Goal: Find contact information: Find contact information

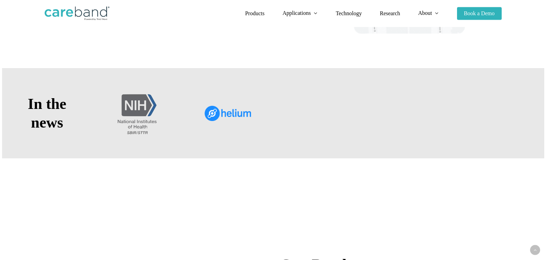
scroll to position [1301, 0]
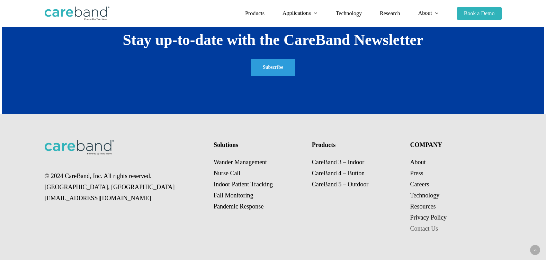
click at [432, 228] on link "Contact Us" at bounding box center [424, 228] width 28 height 7
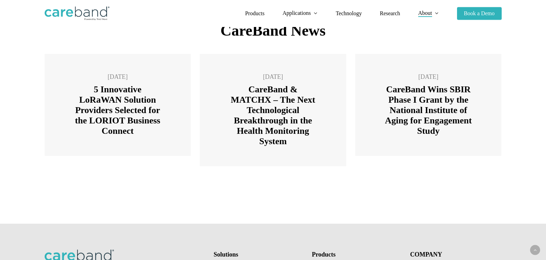
scroll to position [1052, 0]
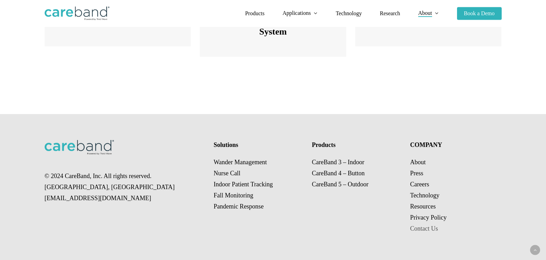
click at [424, 230] on link "Contact Us" at bounding box center [424, 228] width 28 height 7
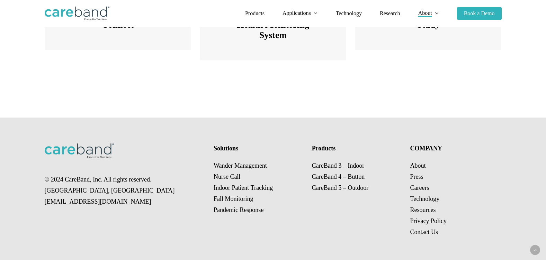
scroll to position [1052, 0]
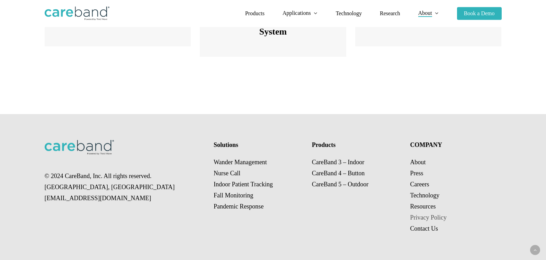
click at [422, 216] on link "Privacy Policy" at bounding box center [428, 217] width 37 height 7
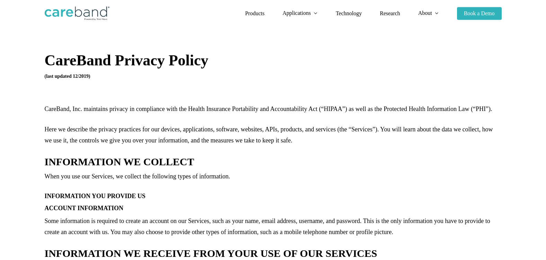
scroll to position [16, 0]
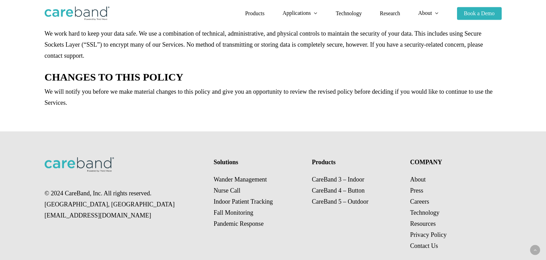
scroll to position [1428, 0]
